Goal: Browse casually: Explore the website without a specific task or goal

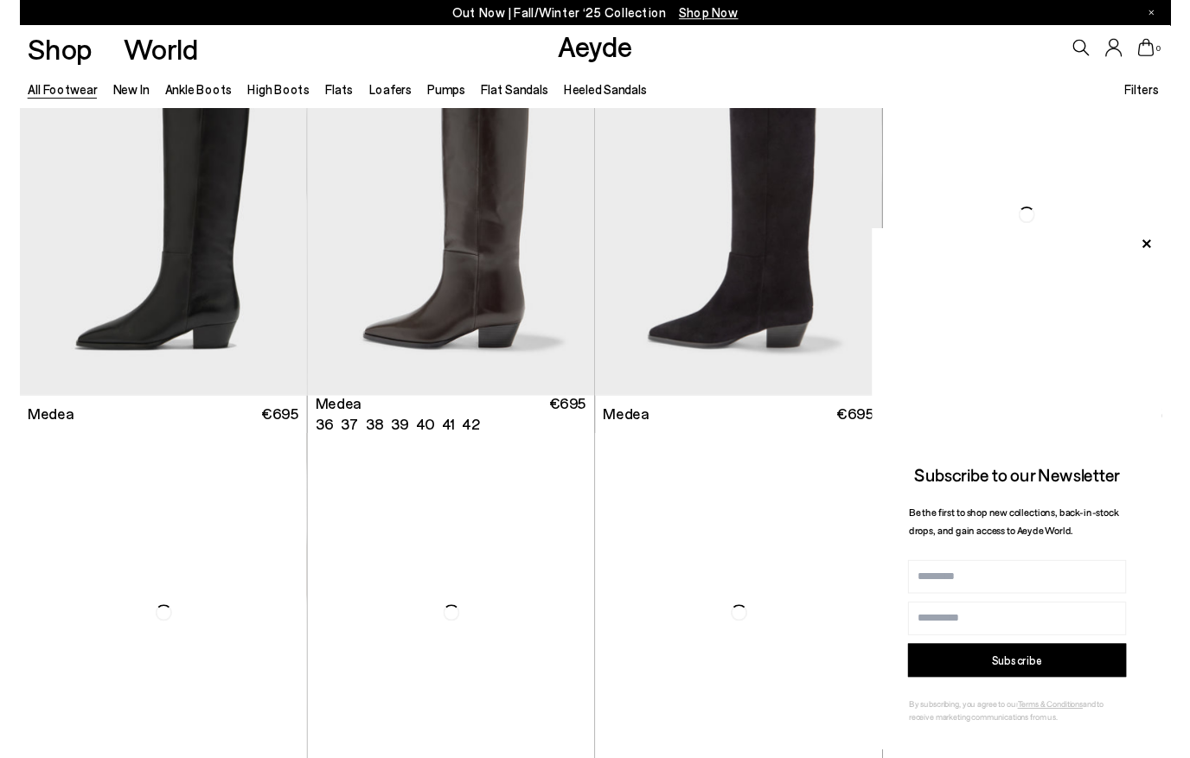
scroll to position [90, 0]
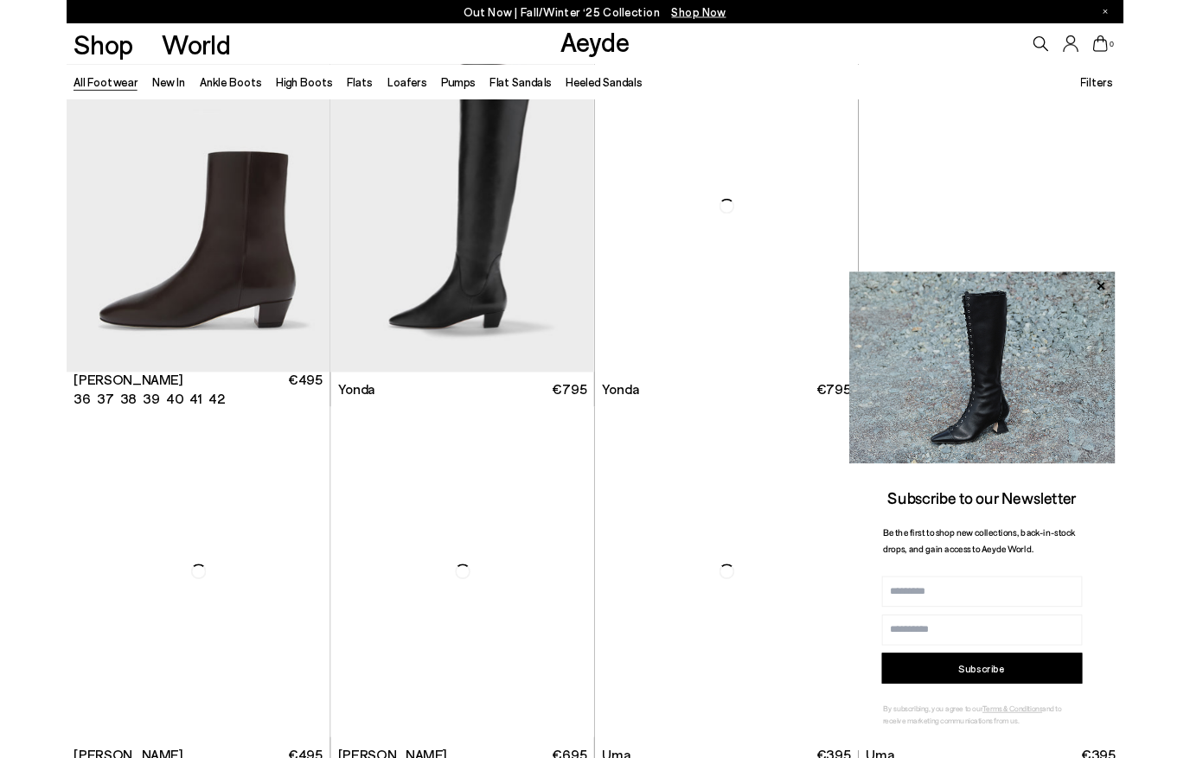
scroll to position [3787, 0]
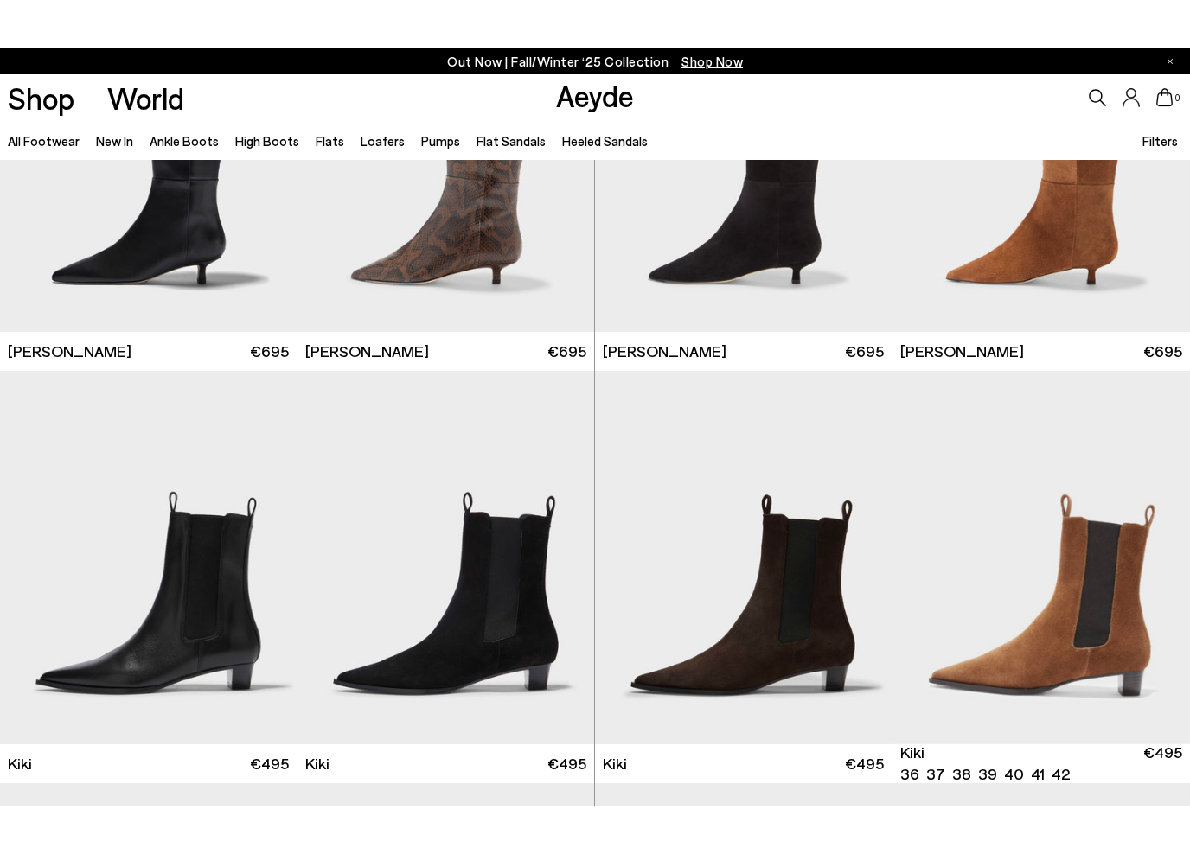
scroll to position [6010, 0]
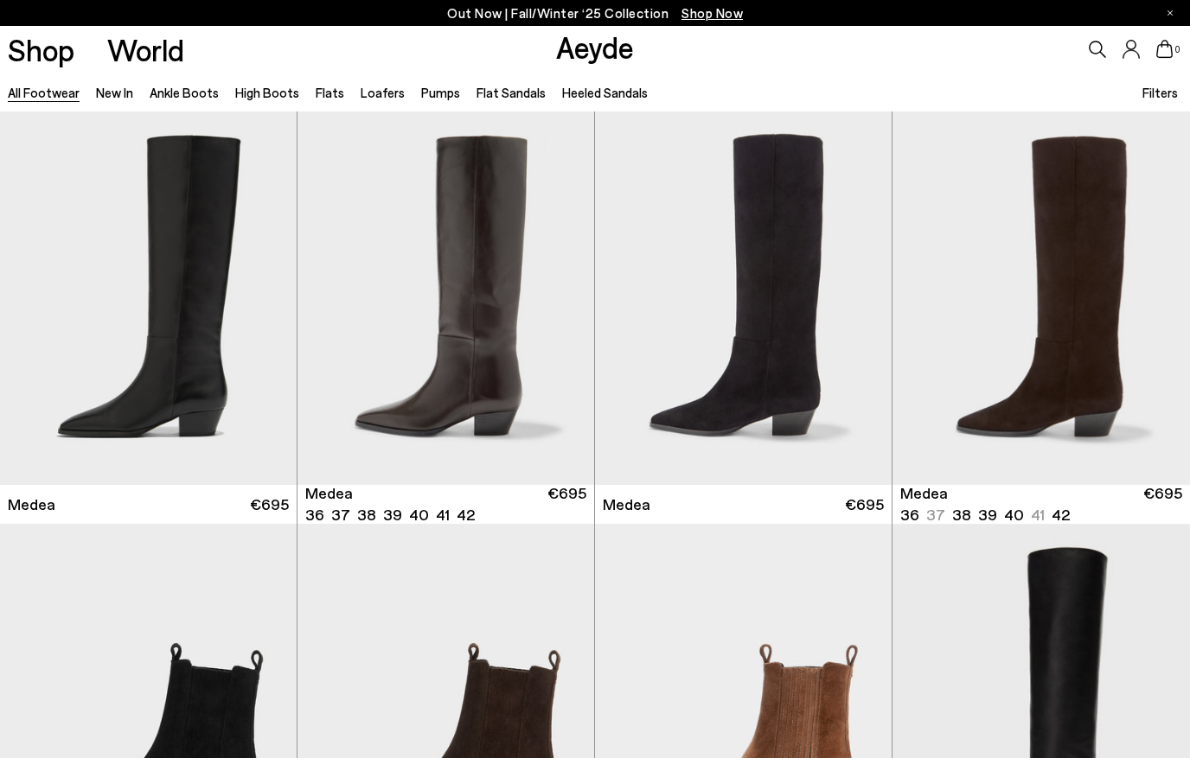
scroll to position [8178, 0]
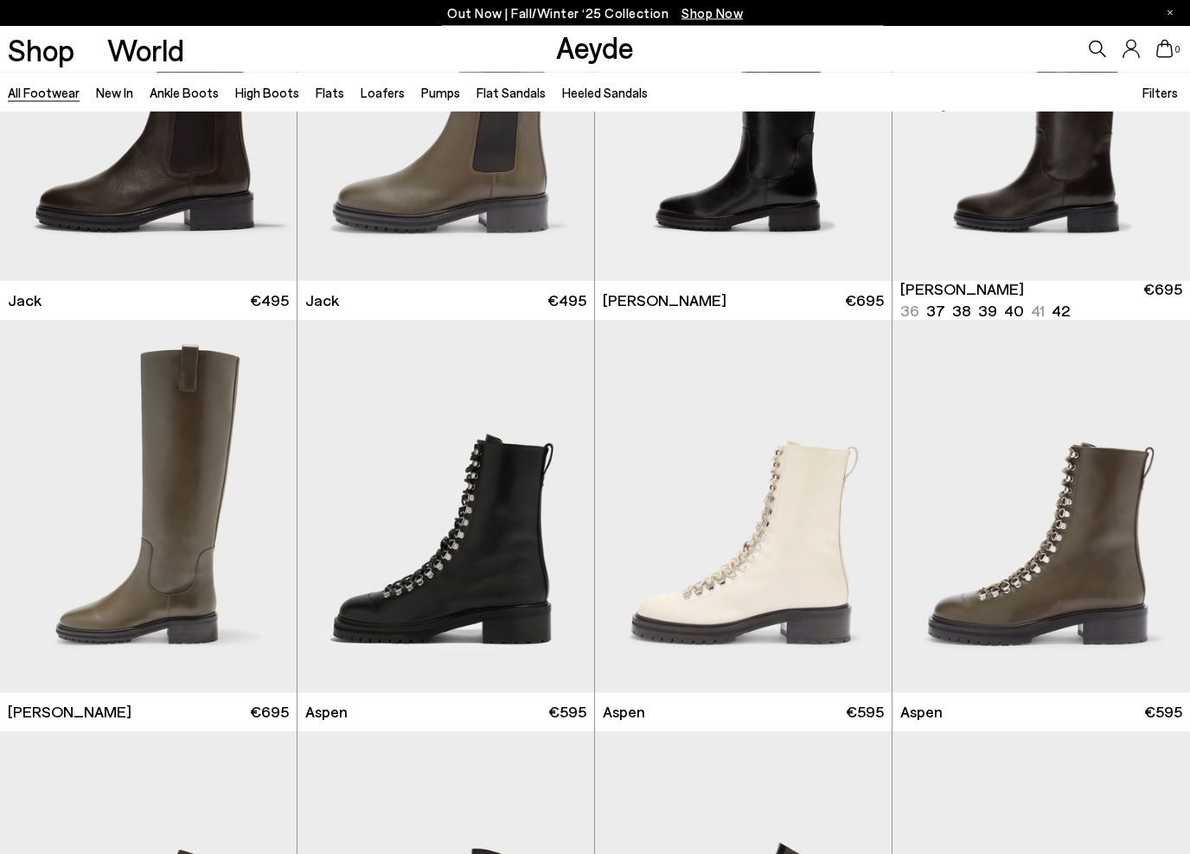
scroll to position [10502, 0]
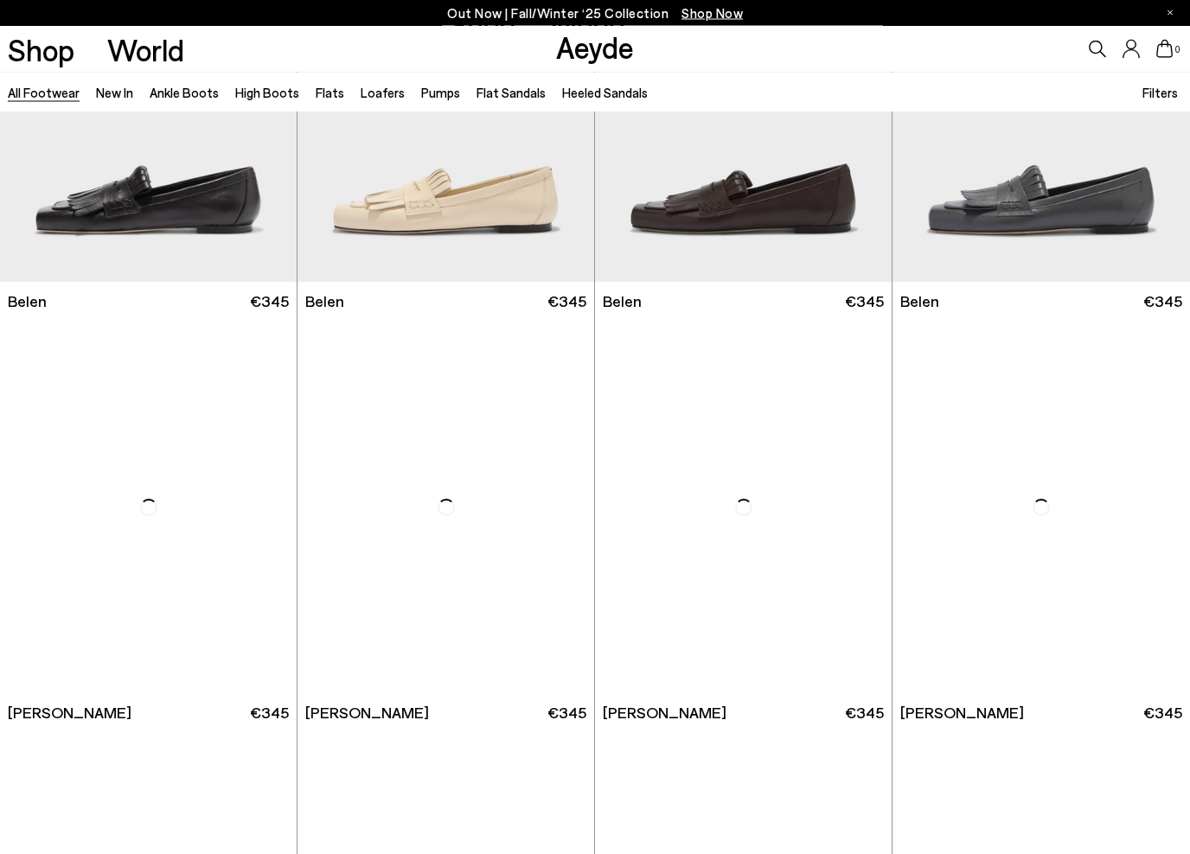
scroll to position [13383, 0]
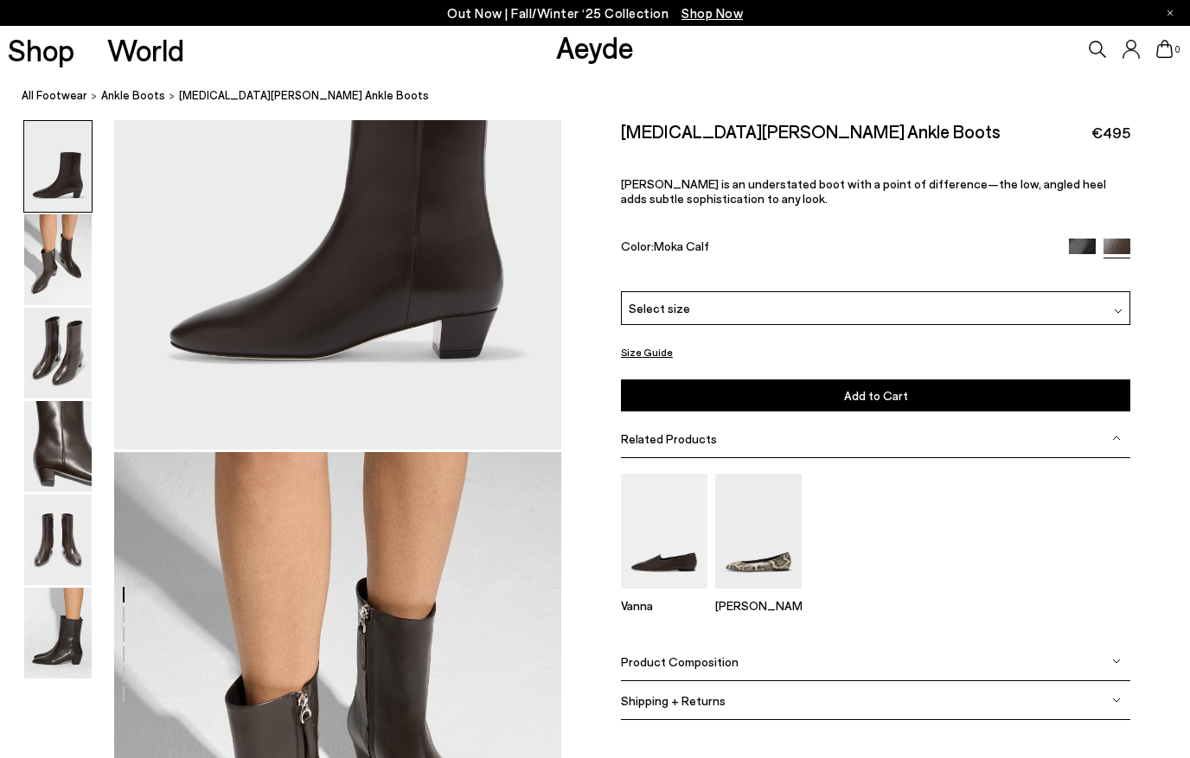
scroll to position [266, 0]
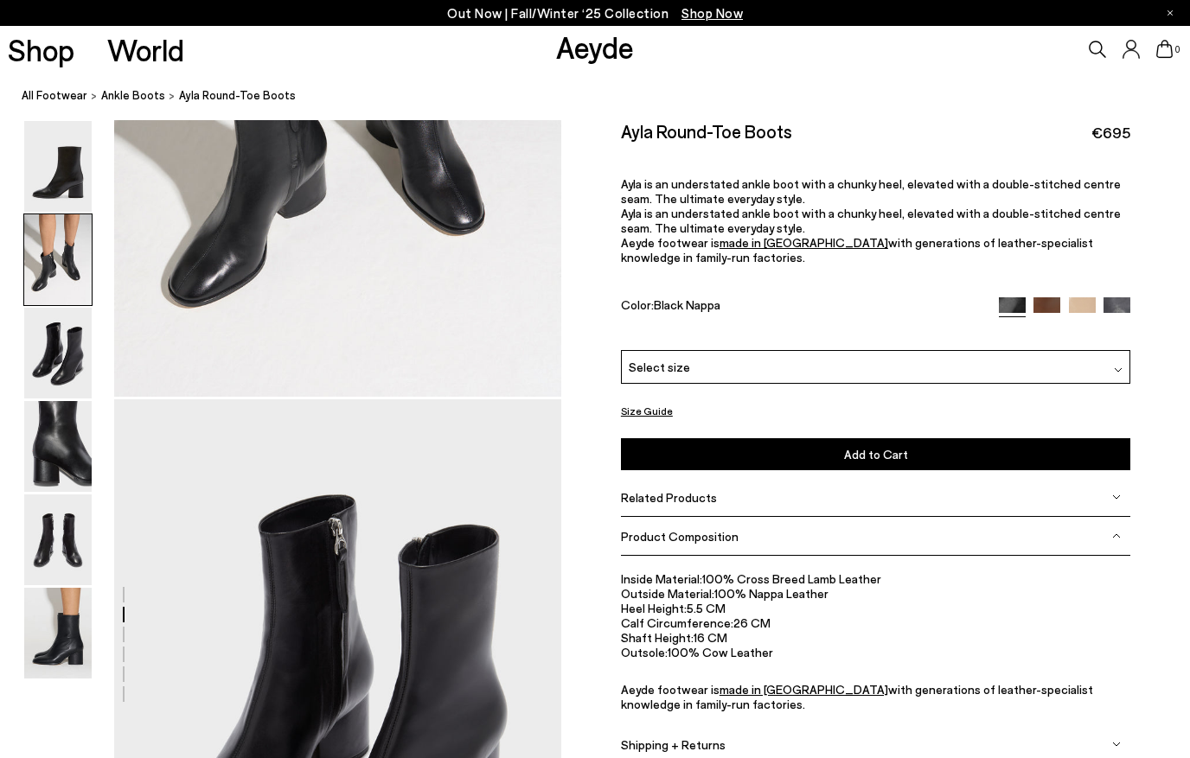
scroll to position [917, 0]
